Goal: Task Accomplishment & Management: Manage account settings

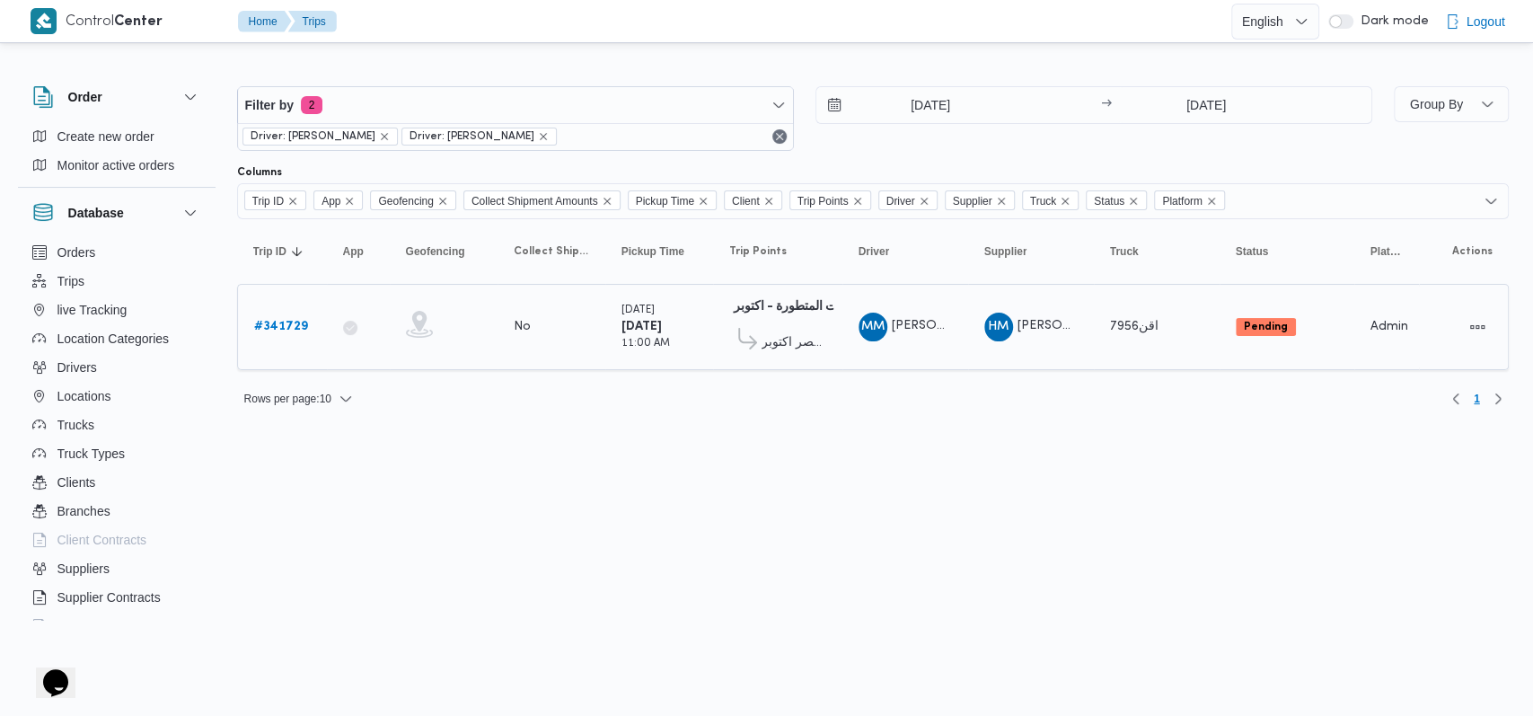
click at [269, 324] on b "# 341729" at bounding box center [281, 327] width 54 height 12
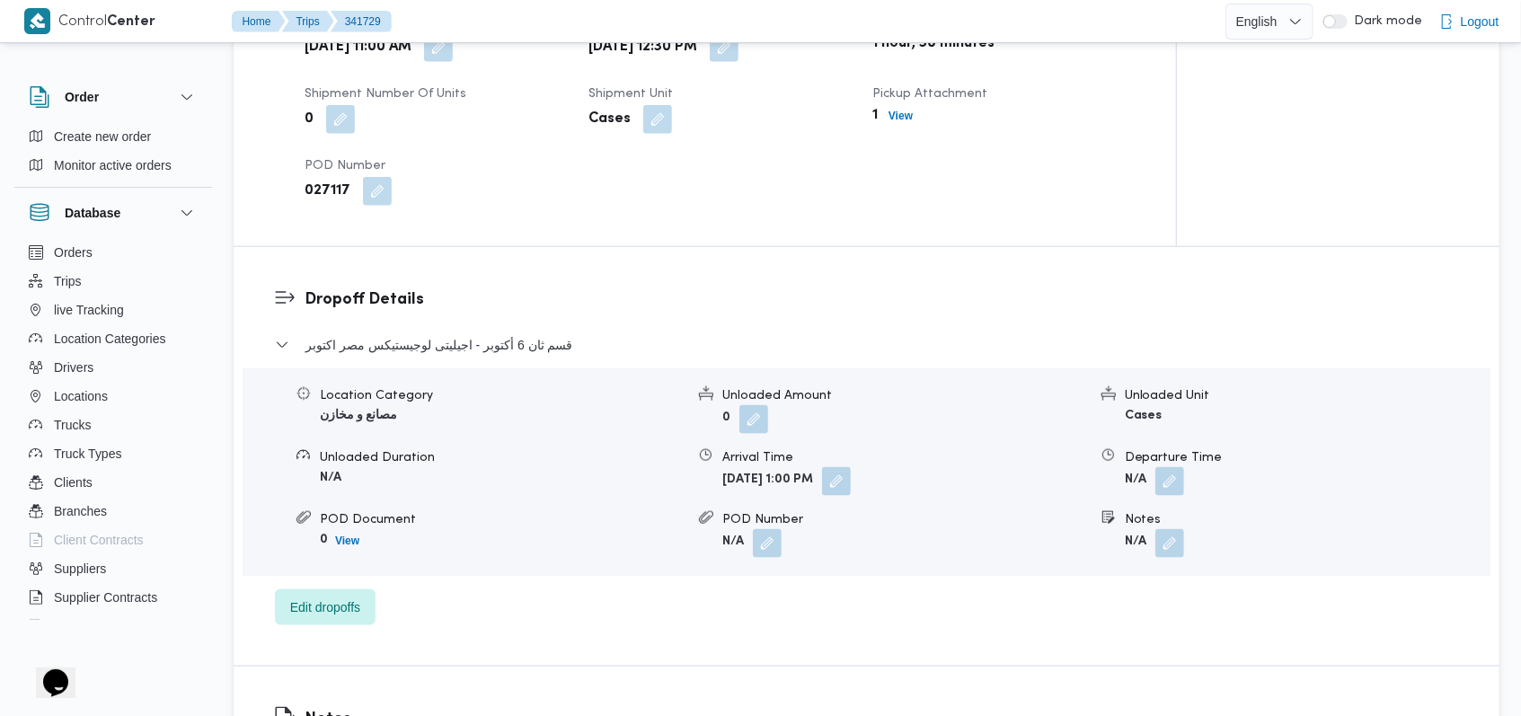
scroll to position [1317, 0]
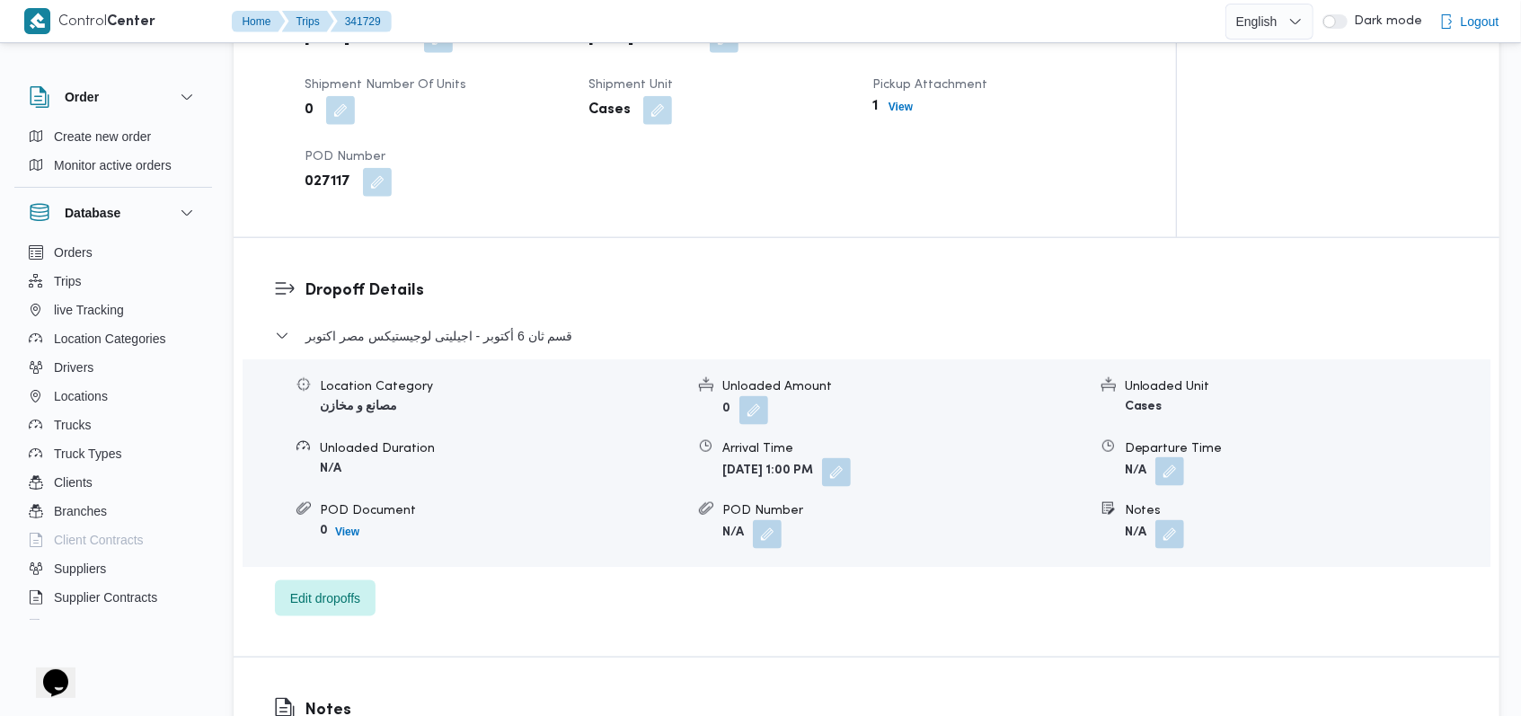
click at [1159, 457] on button "button" at bounding box center [1169, 471] width 29 height 29
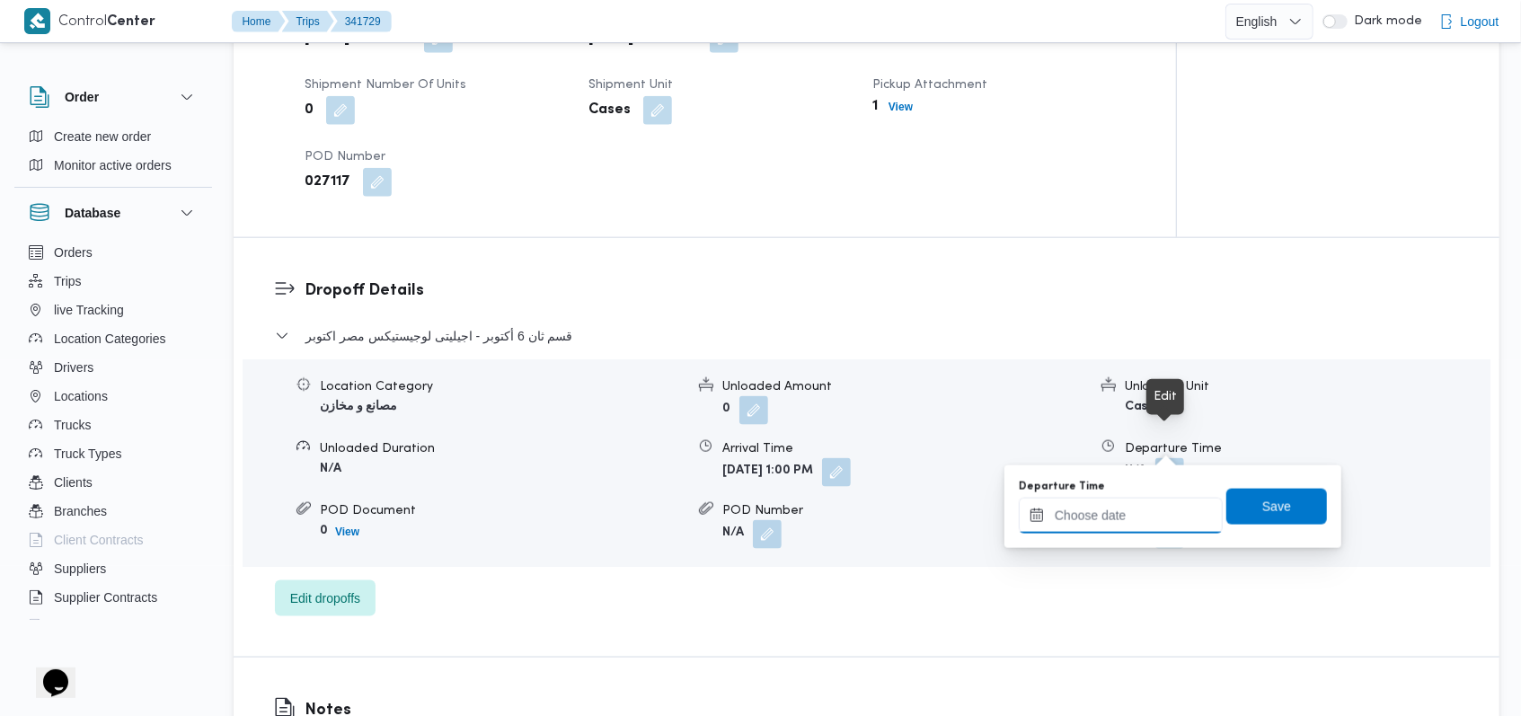
click at [1118, 505] on input "Departure Time" at bounding box center [1121, 516] width 204 height 36
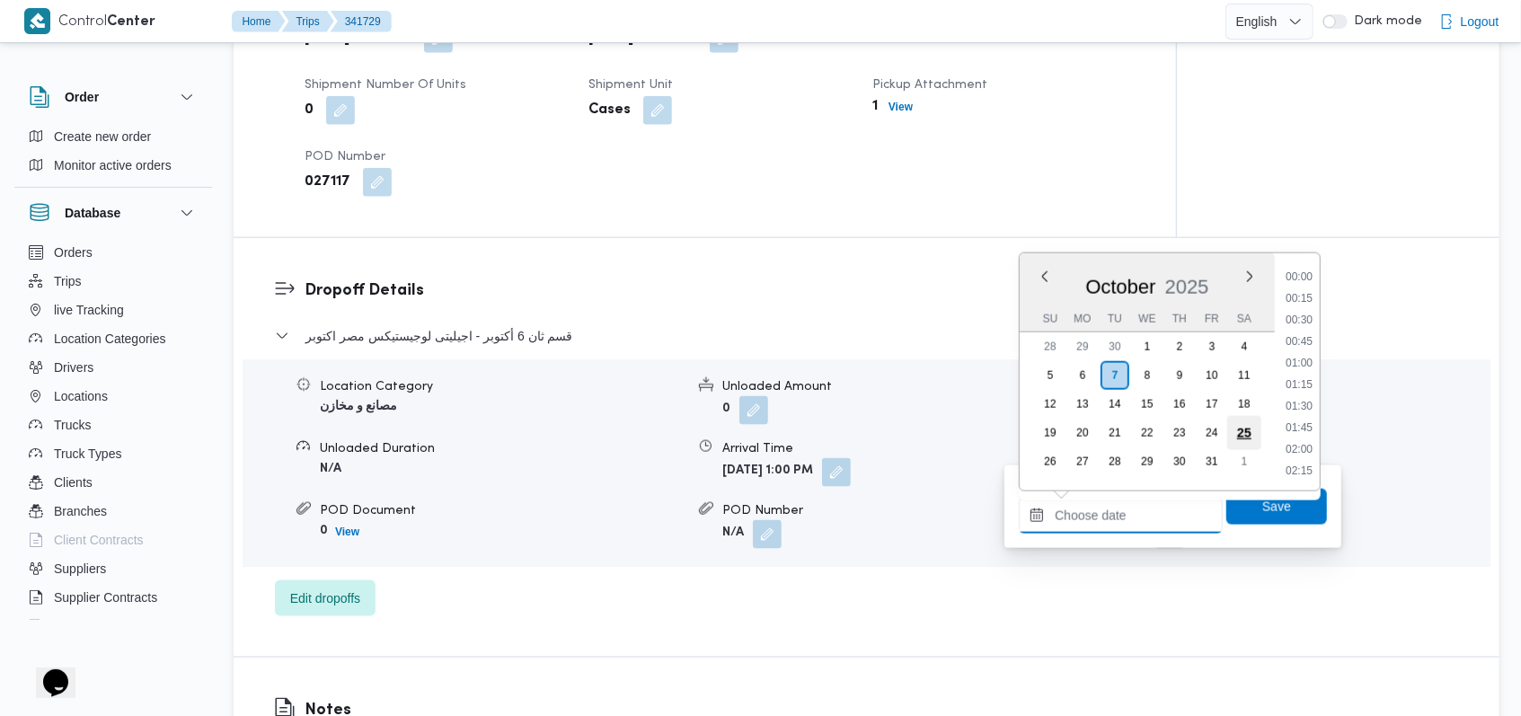
scroll to position [1012, 0]
click at [1300, 283] on li "11:45" at bounding box center [1298, 278] width 41 height 18
type input "07/10/2025 11:45"
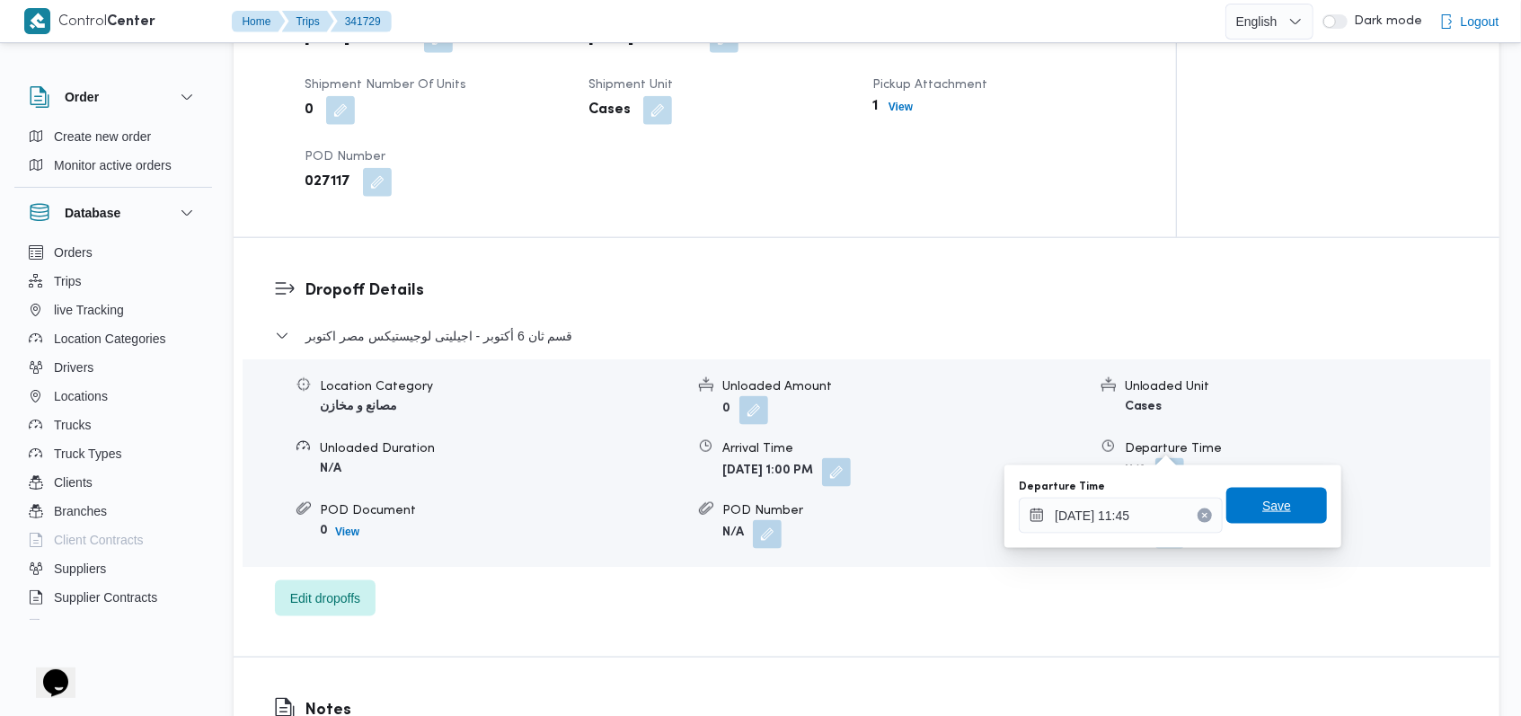
click at [1262, 501] on span "Save" at bounding box center [1276, 506] width 29 height 22
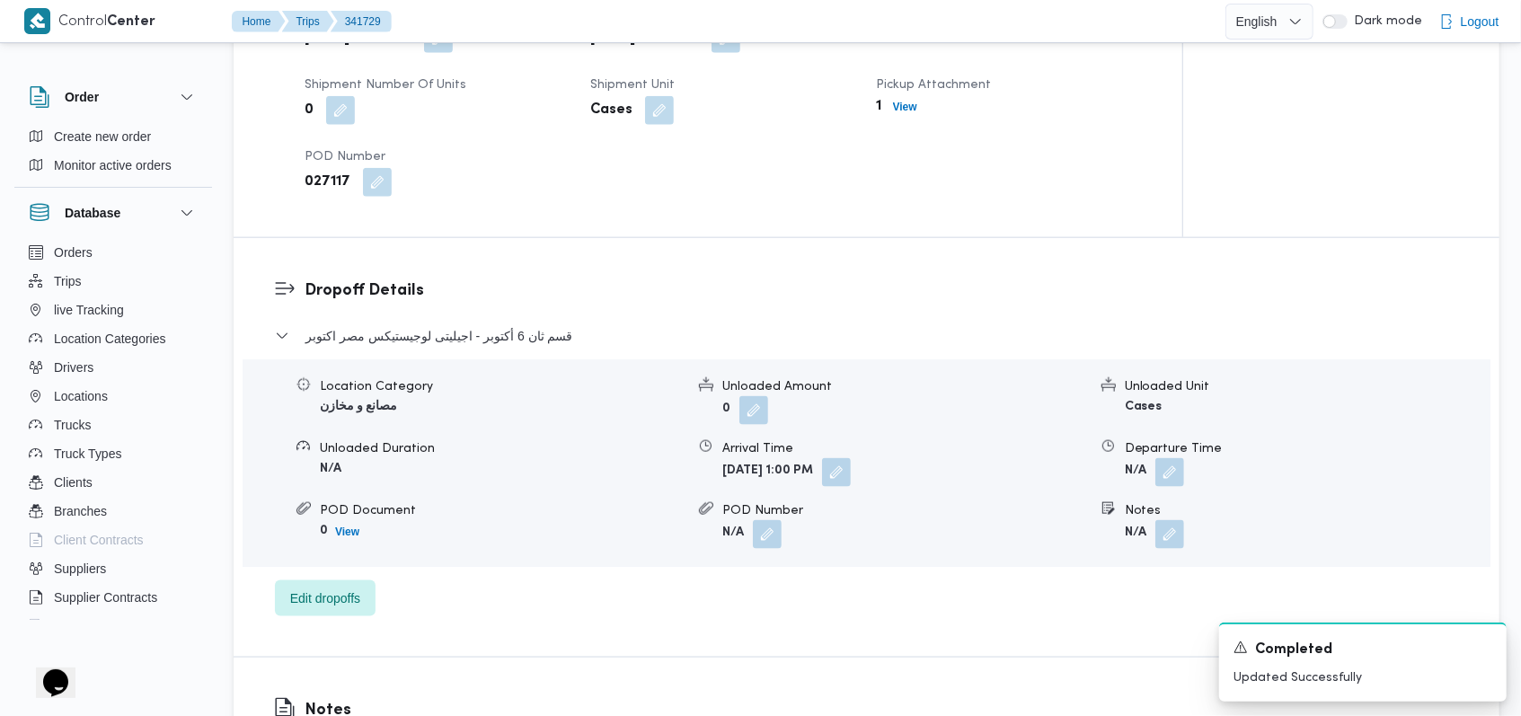
scroll to position [1078, 0]
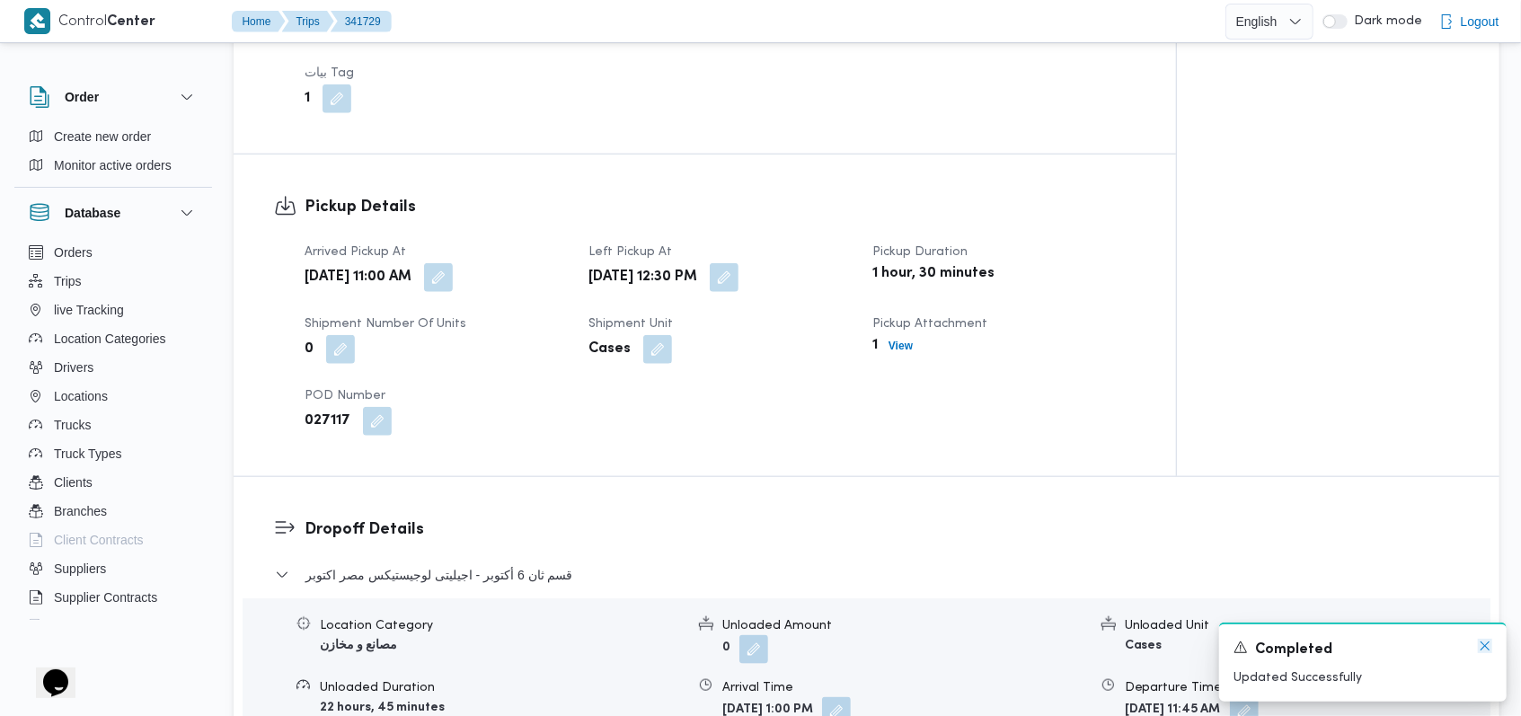
click at [1481, 643] on icon "Dismiss toast" at bounding box center [1484, 645] width 9 height 9
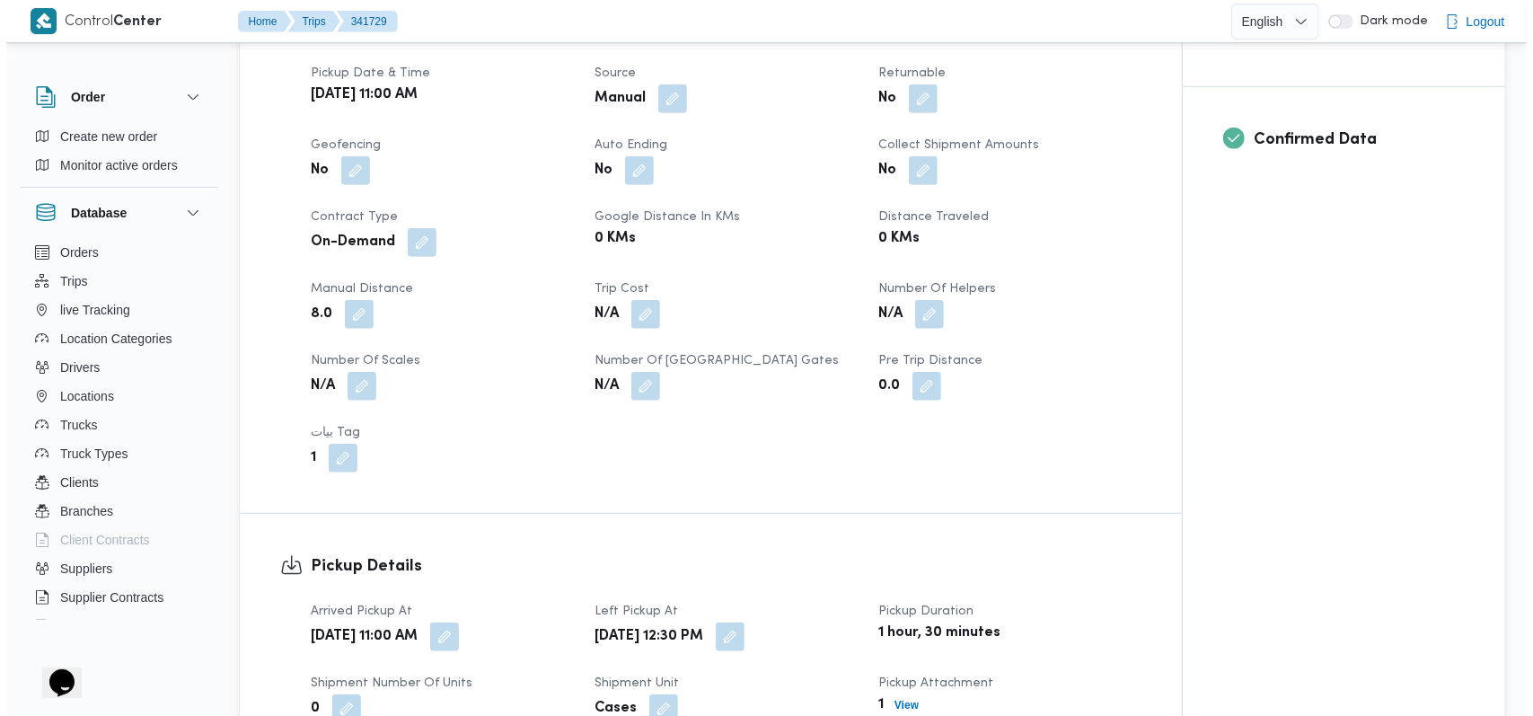
scroll to position [0, 0]
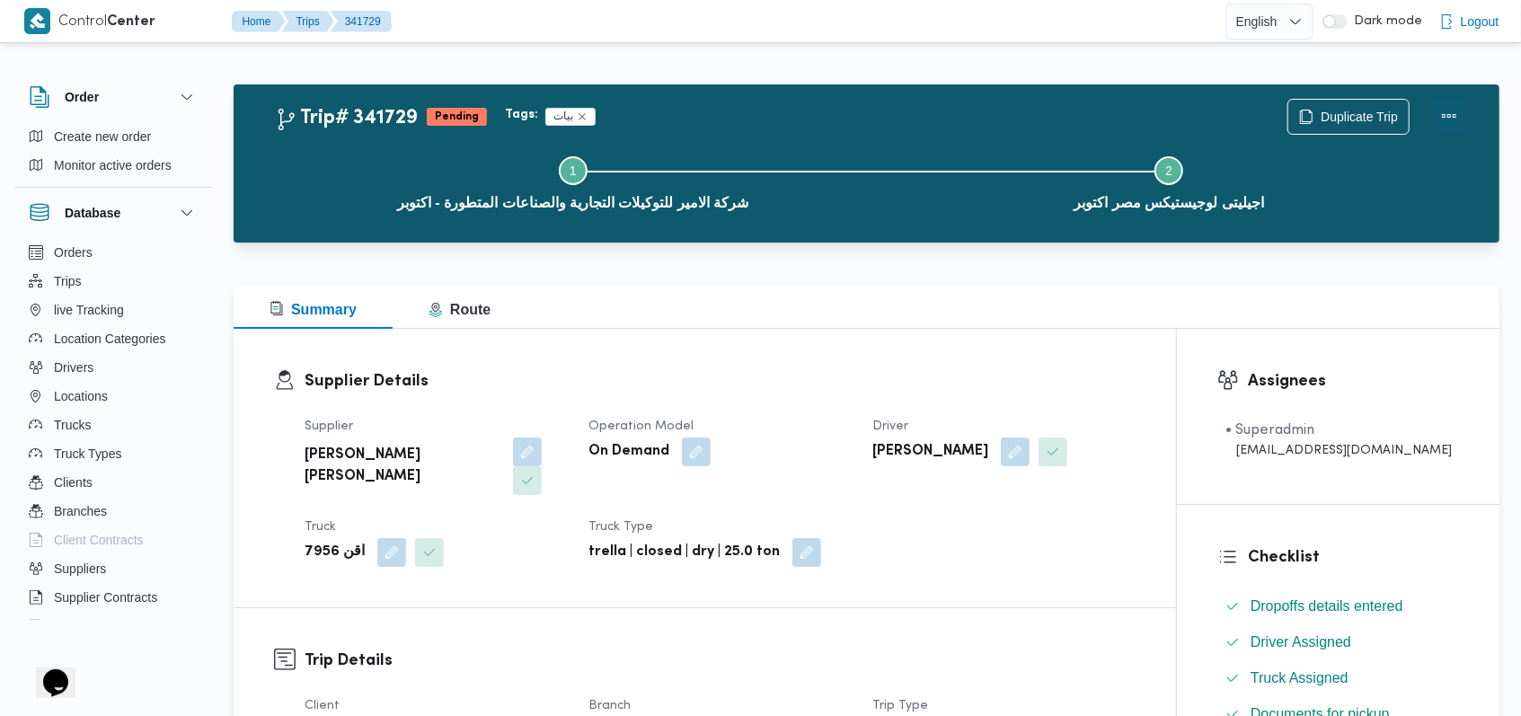
click at [1456, 119] on button "Actions" at bounding box center [1449, 116] width 36 height 36
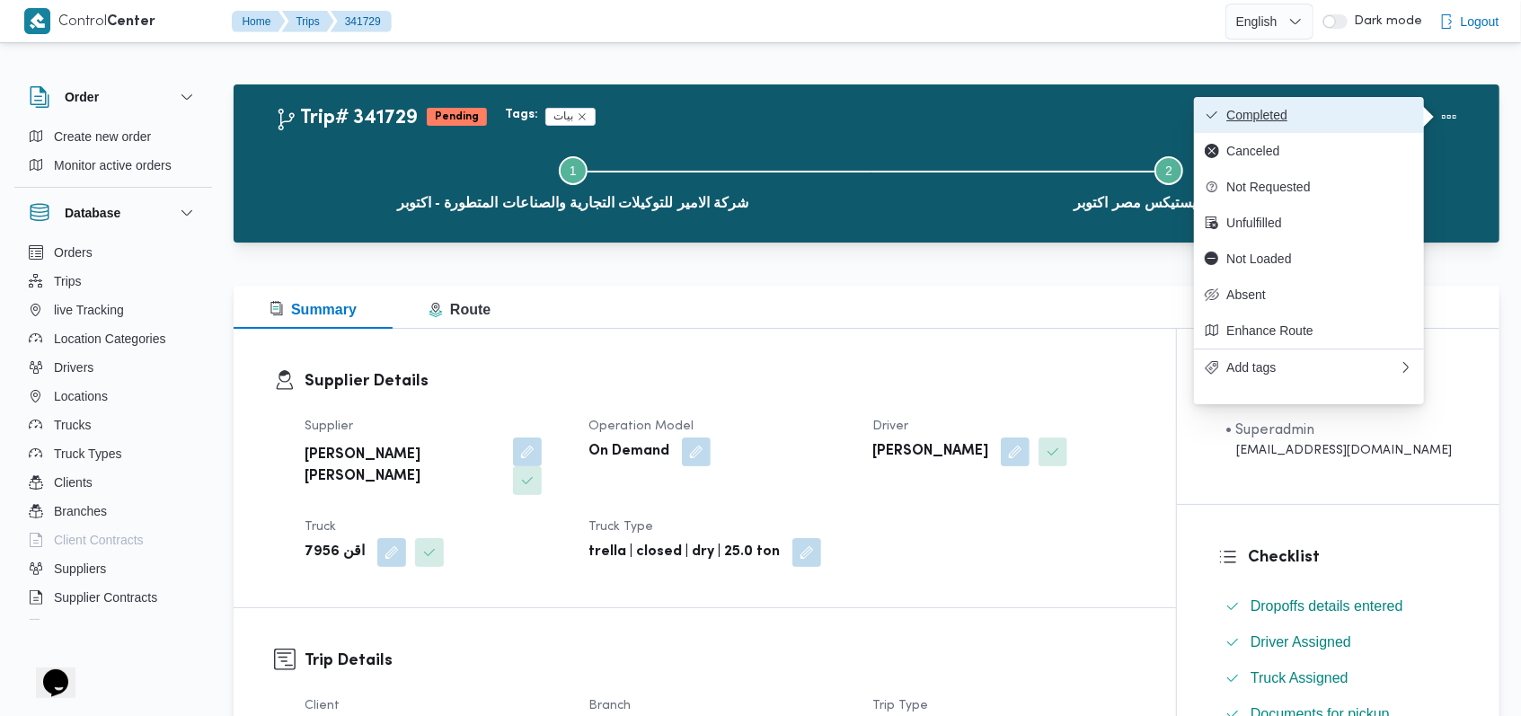
click at [1323, 118] on span "Completed" at bounding box center [1319, 115] width 187 height 14
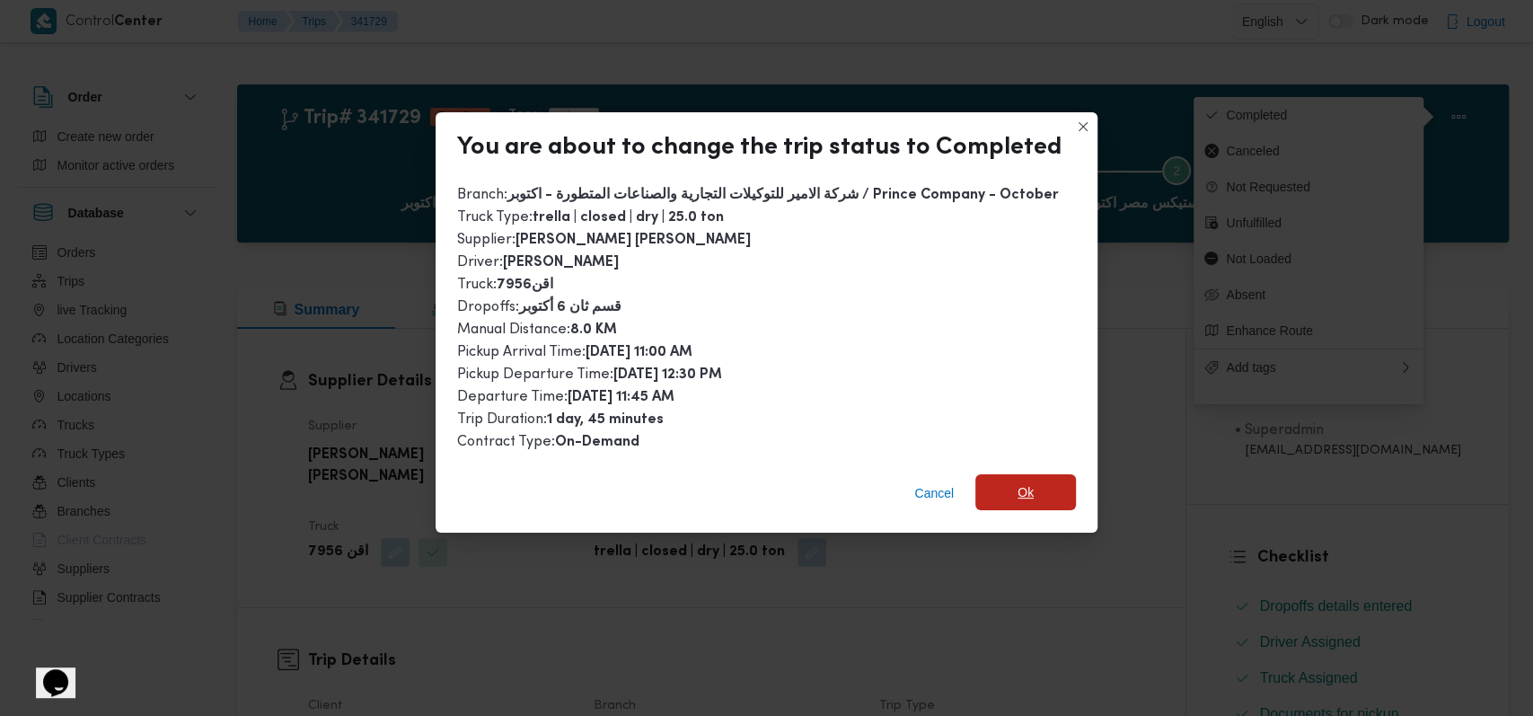
click at [1022, 485] on span "Ok" at bounding box center [1026, 492] width 16 height 22
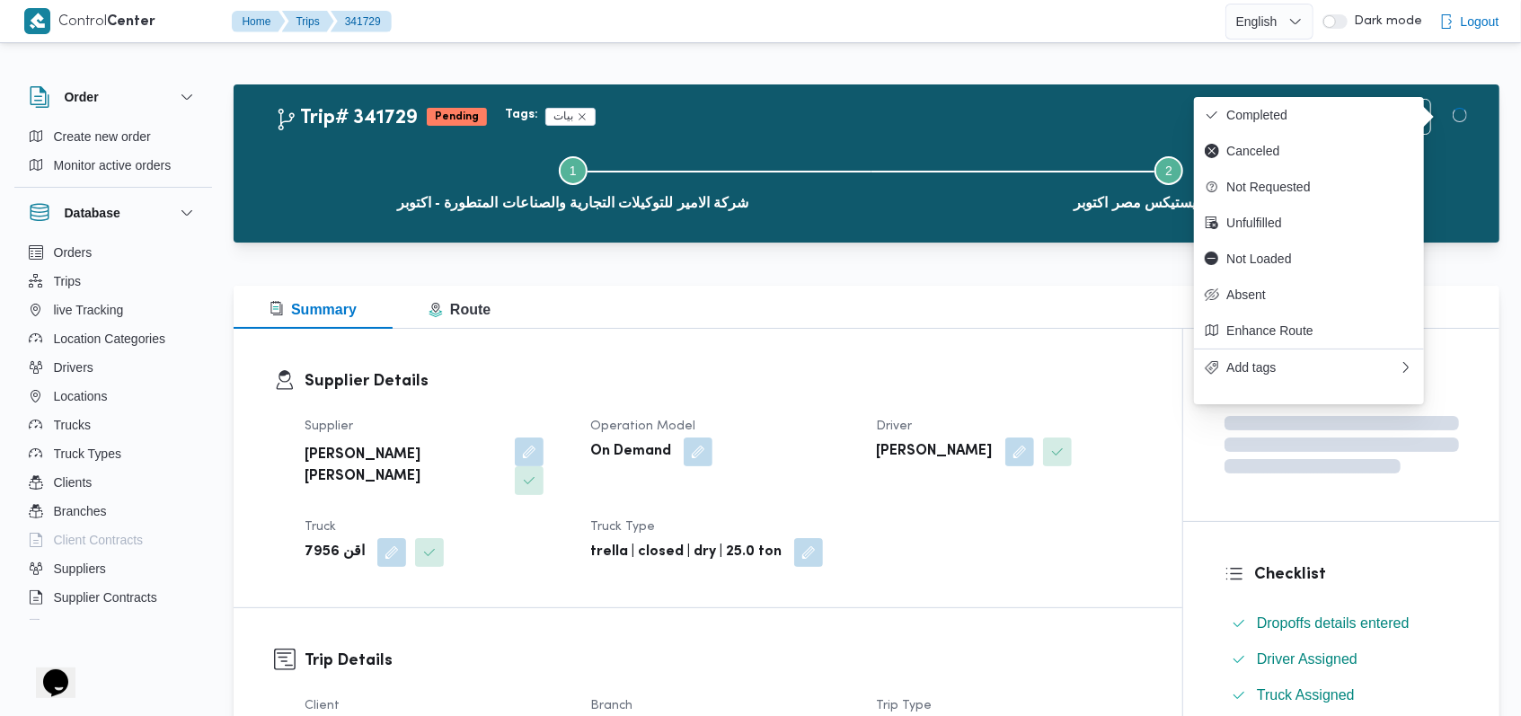
click at [782, 401] on dl "Supplier Details Supplier هانى مجدى رئيس احمد Operation Model On Demand Driver …" at bounding box center [722, 468] width 837 height 198
